Goal: Navigation & Orientation: Find specific page/section

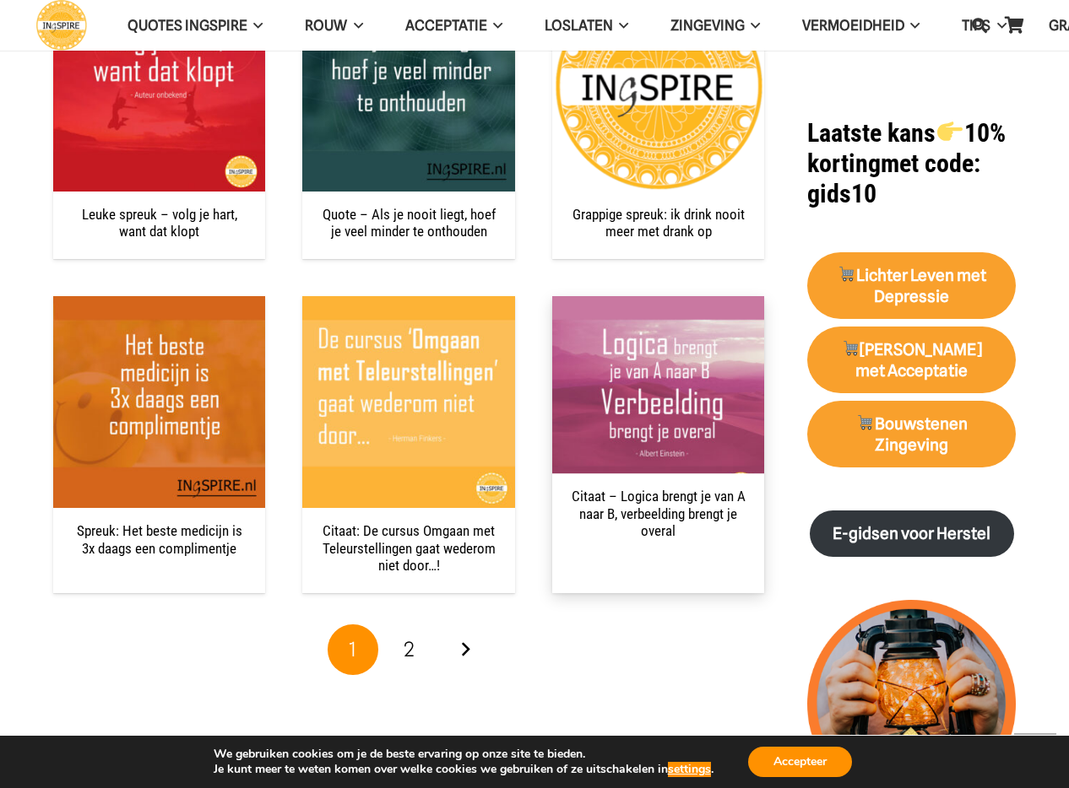
scroll to position [1486, 0]
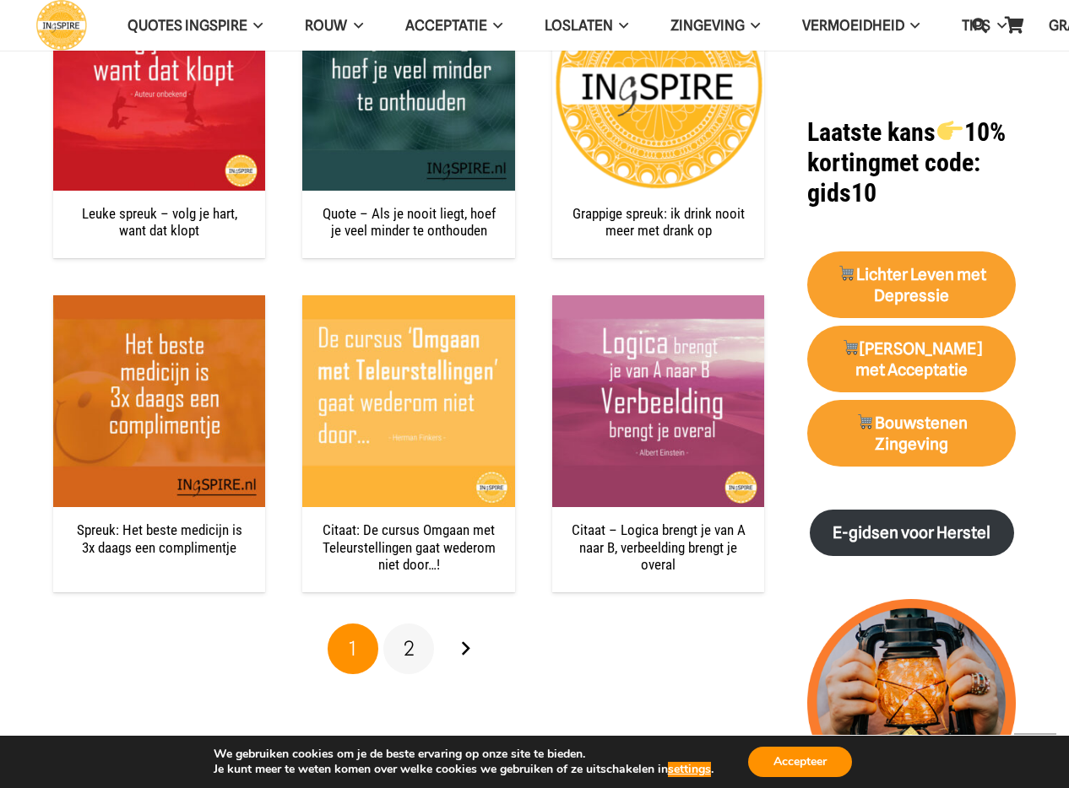
click at [402, 649] on link "2" at bounding box center [408, 649] width 51 height 51
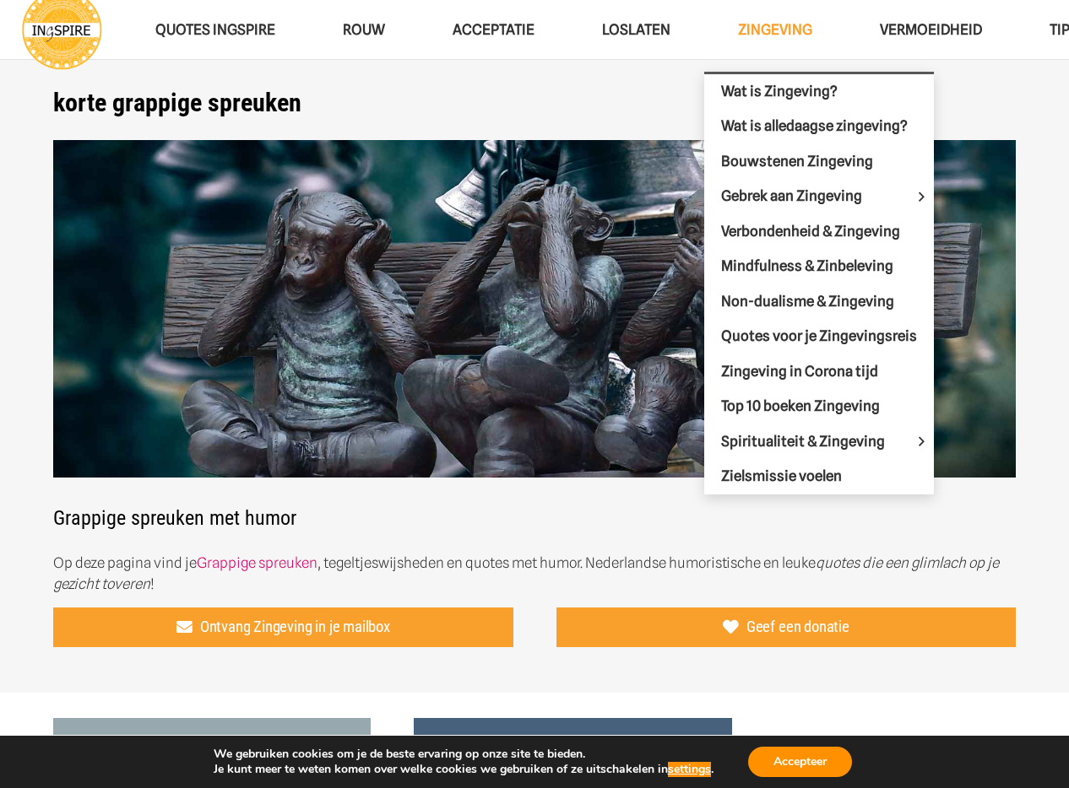
click at [744, 31] on span "Zingeving" at bounding box center [775, 29] width 74 height 17
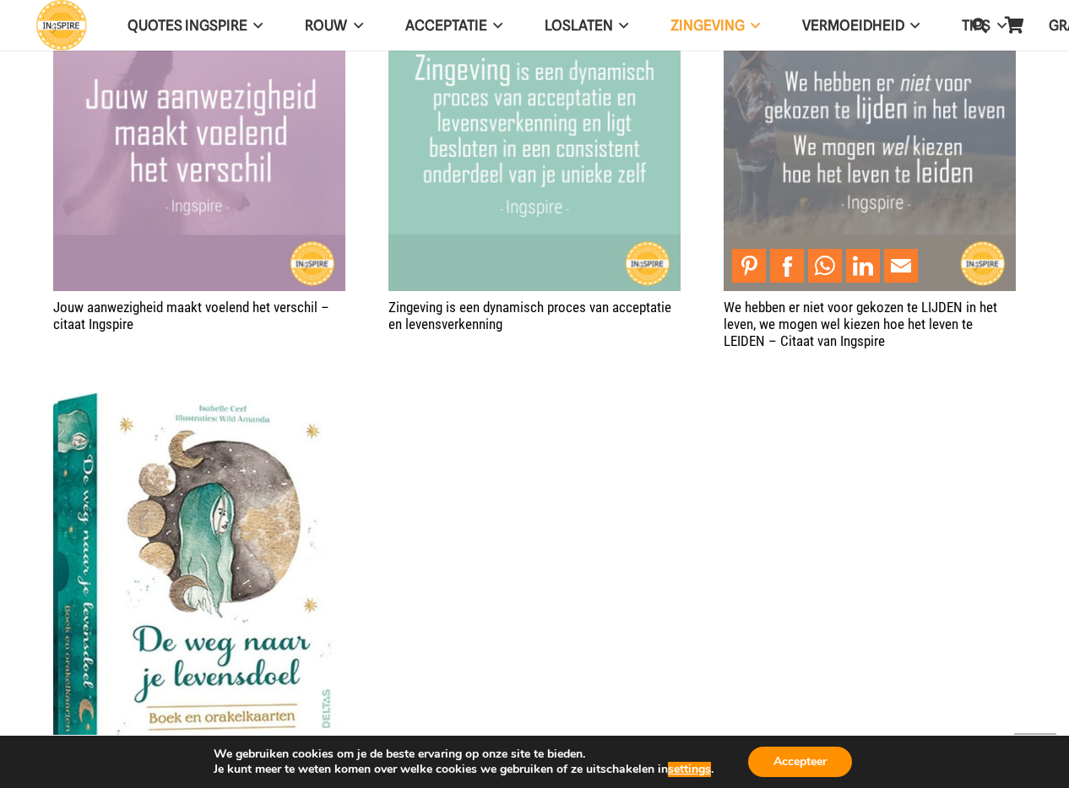
scroll to position [1573, 0]
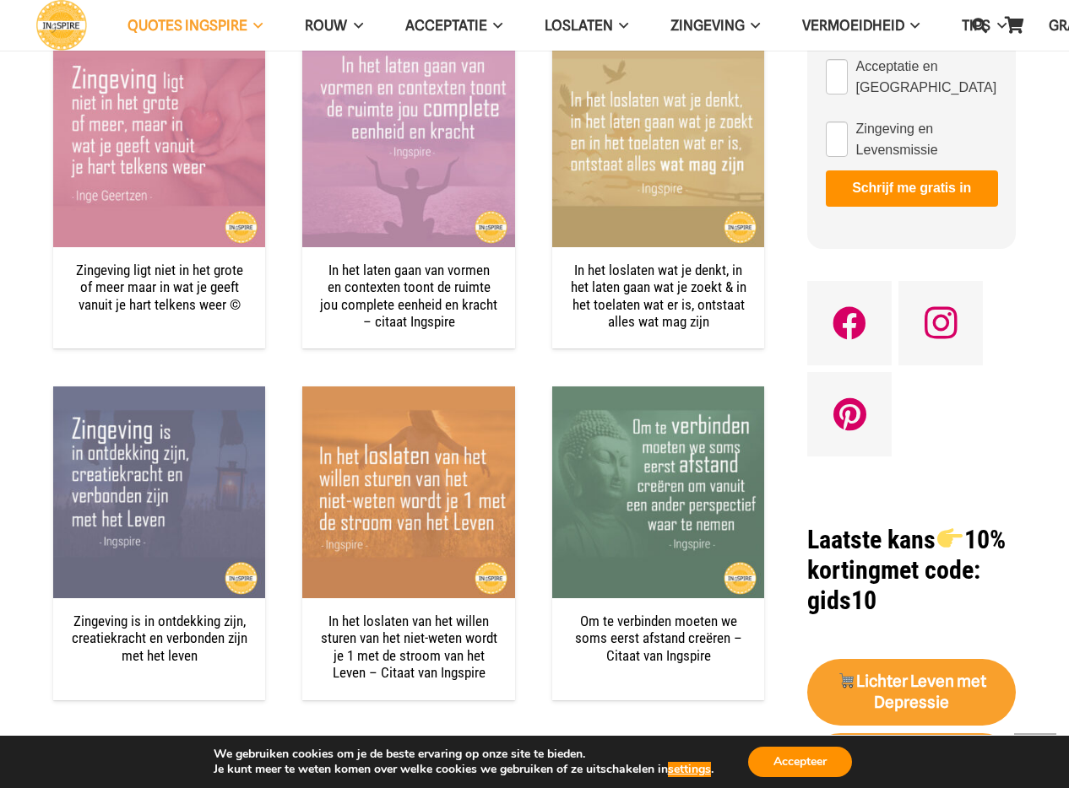
scroll to position [1307, 0]
